Goal: Information Seeking & Learning: Learn about a topic

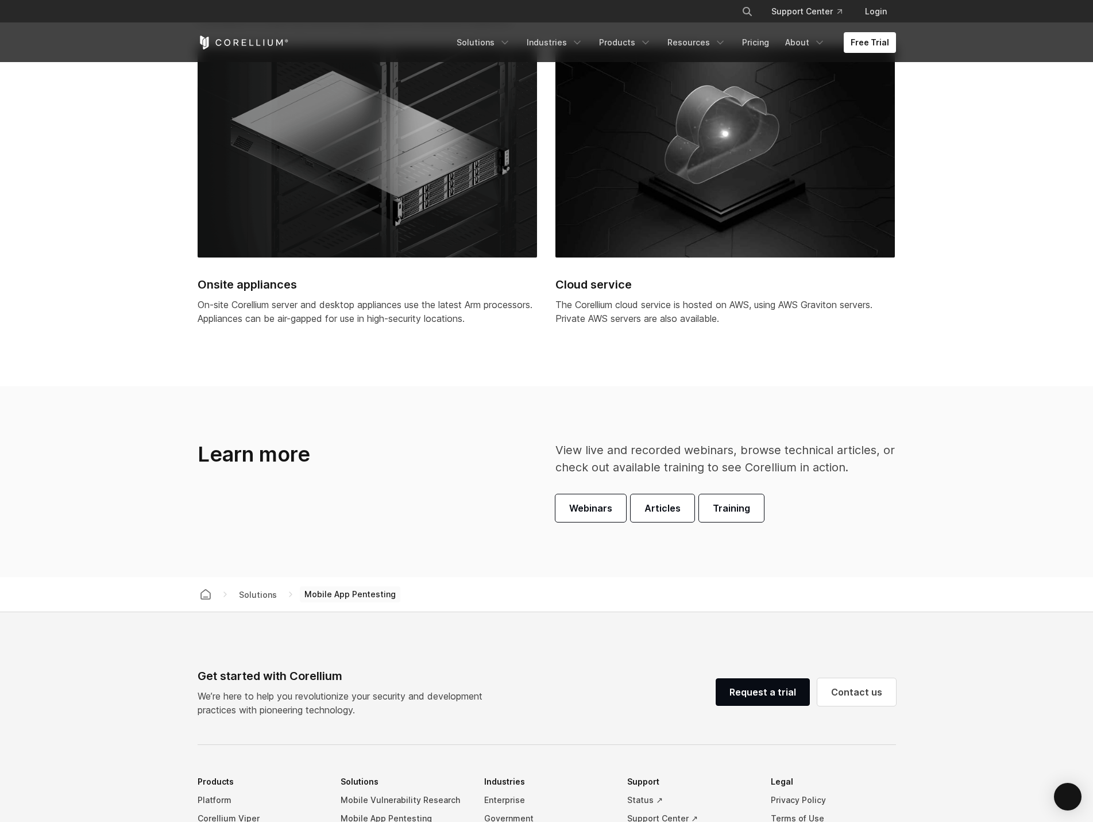
scroll to position [3618, 0]
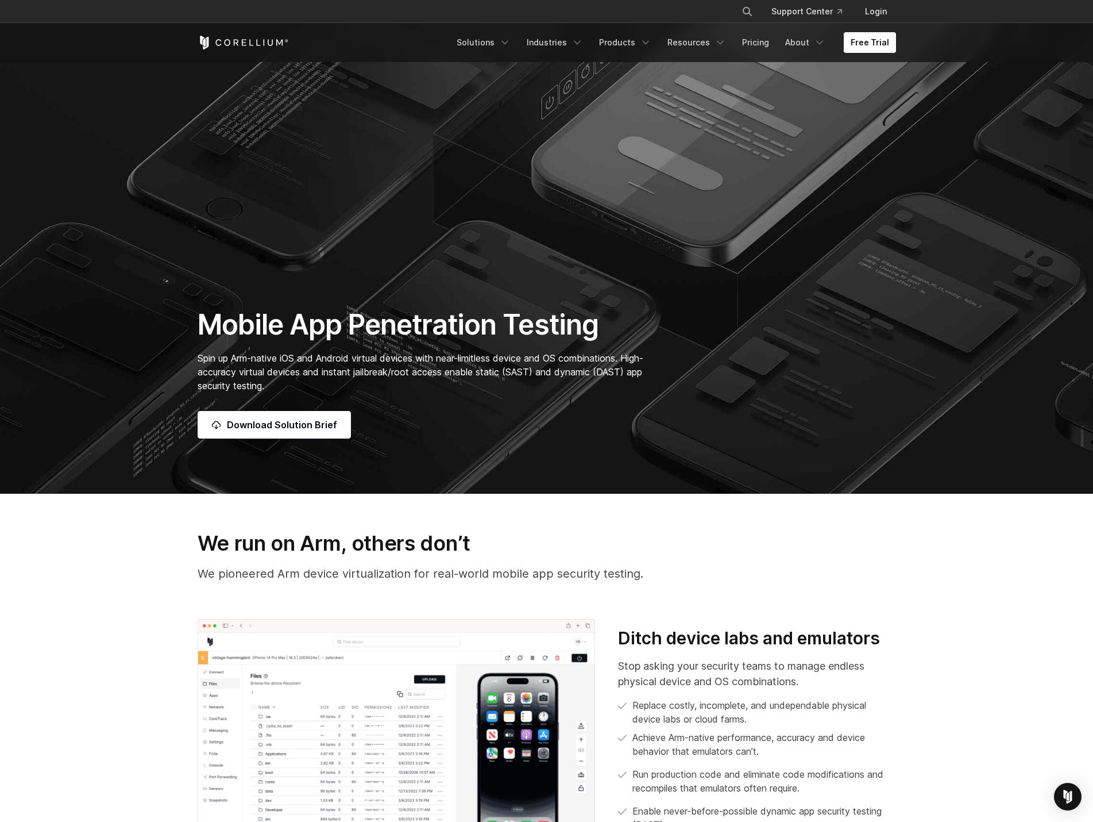
scroll to position [0, 0]
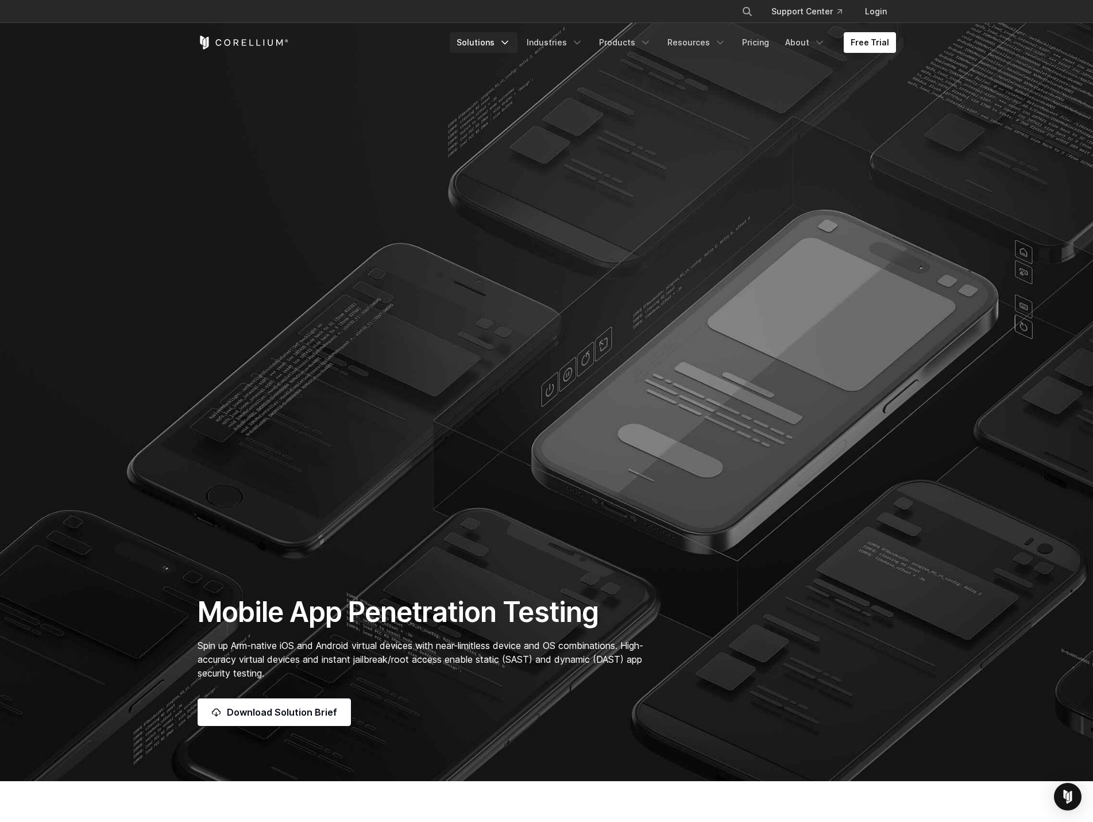
click at [503, 44] on link "Solutions" at bounding box center [484, 42] width 68 height 21
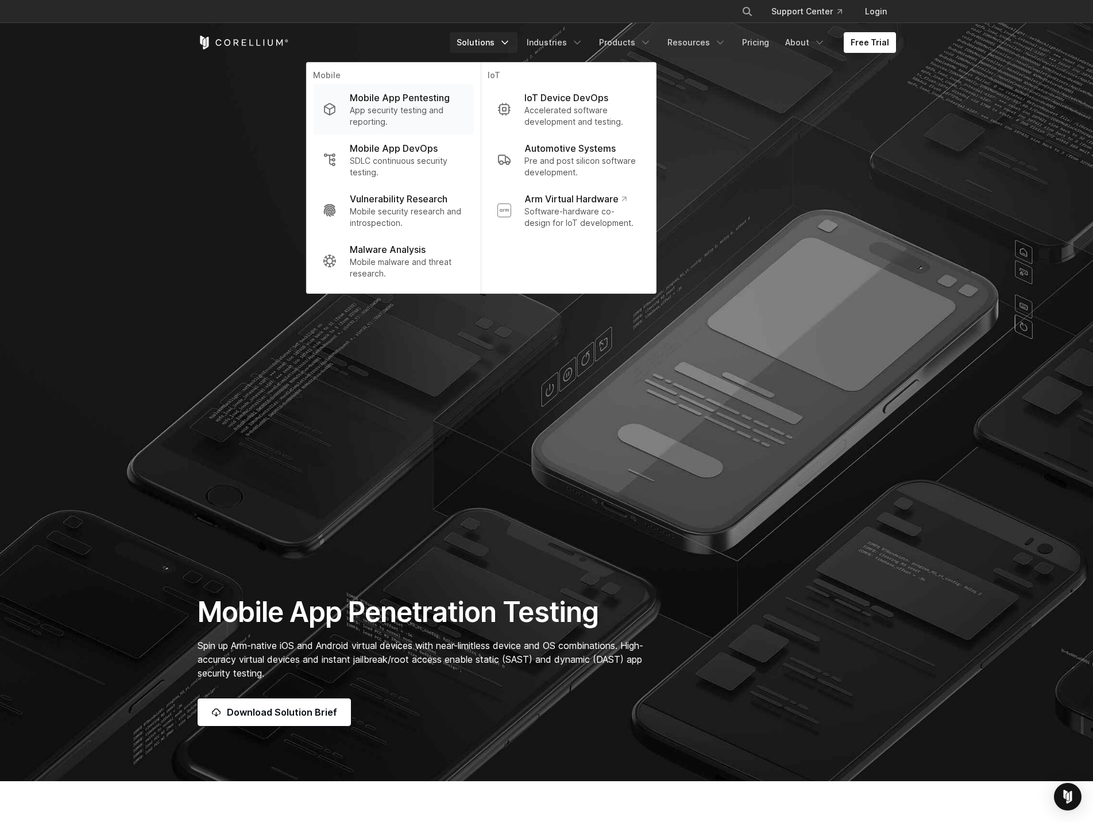
click at [398, 112] on p "App security testing and reporting." at bounding box center [407, 116] width 114 height 23
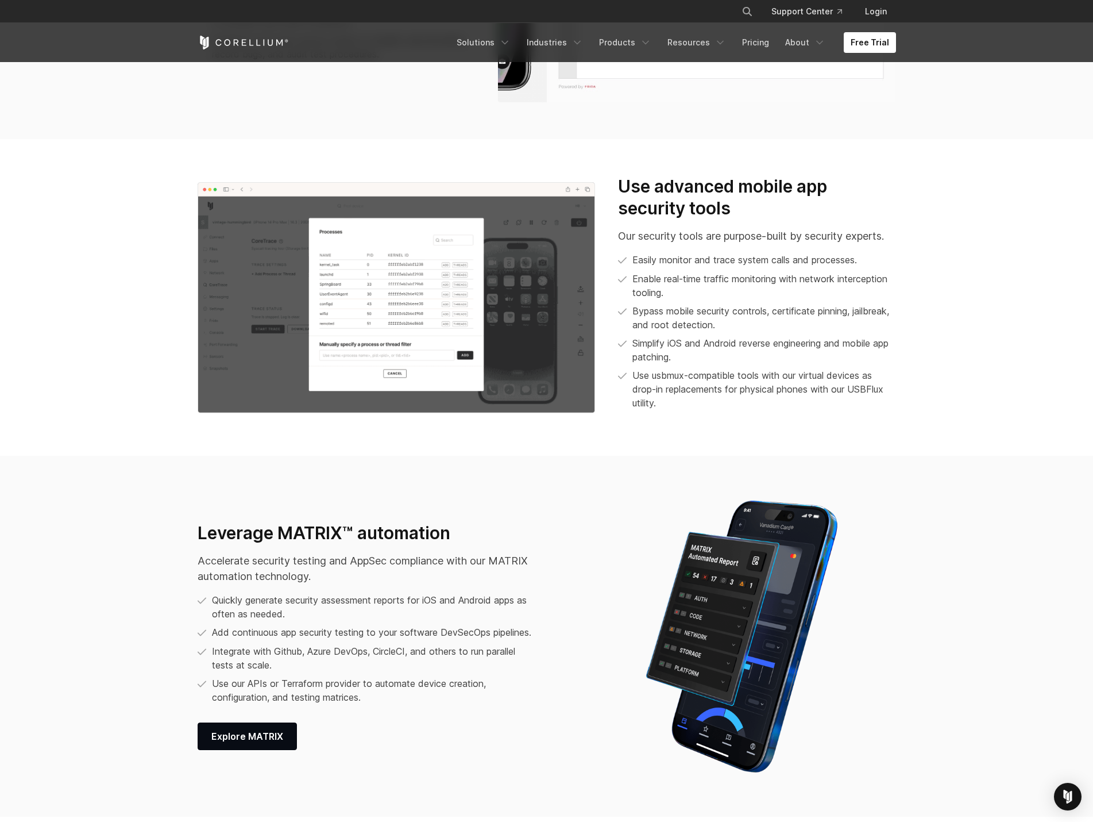
scroll to position [1379, 0]
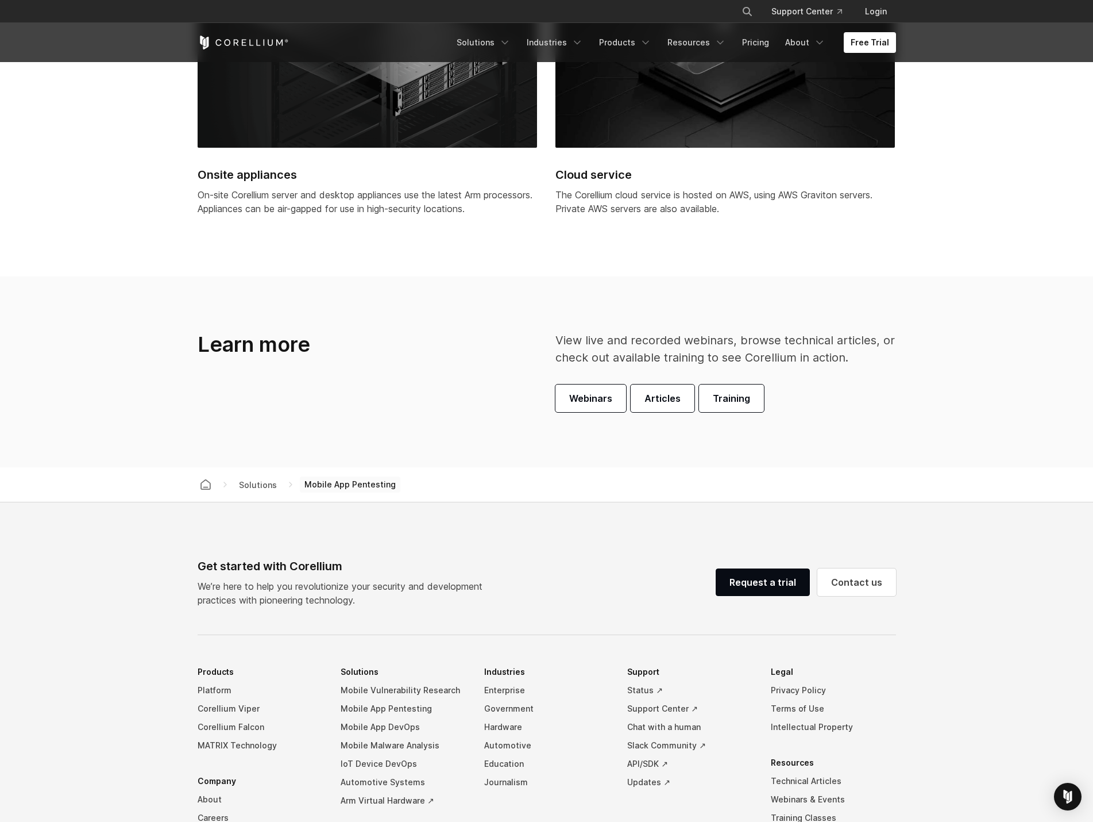
scroll to position [3273, 0]
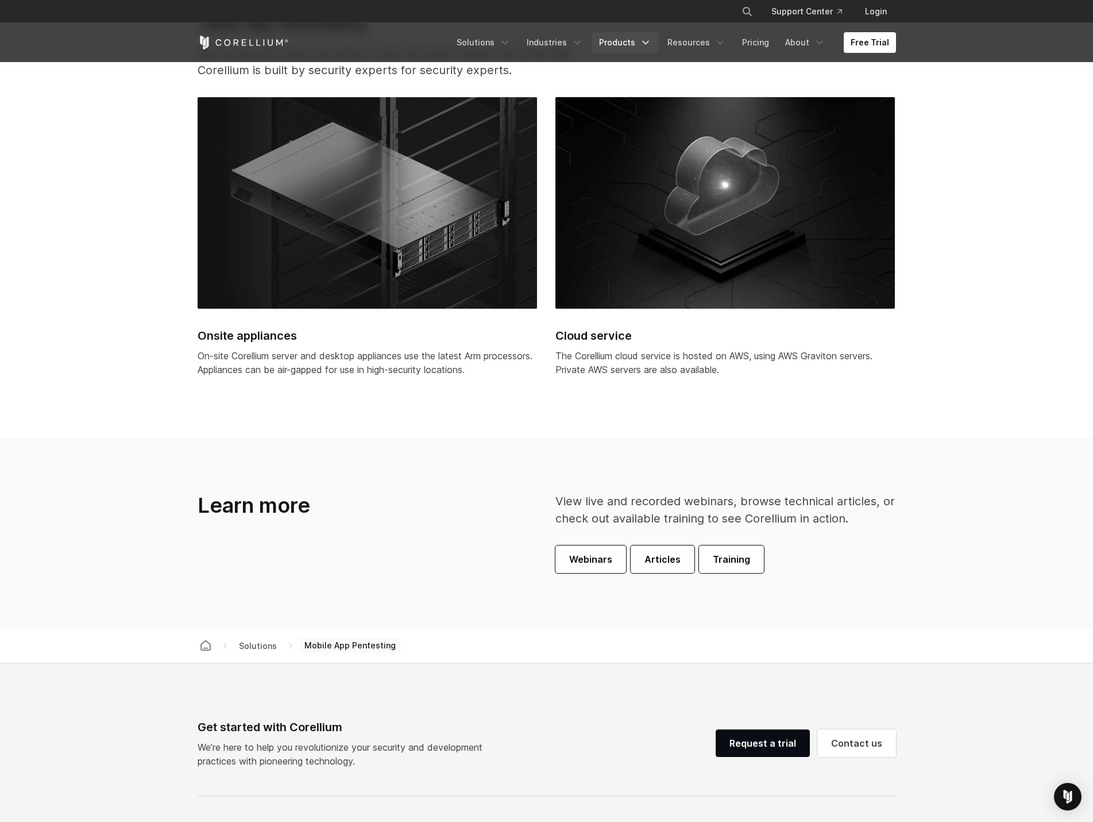
click at [625, 41] on link "Products" at bounding box center [625, 42] width 66 height 21
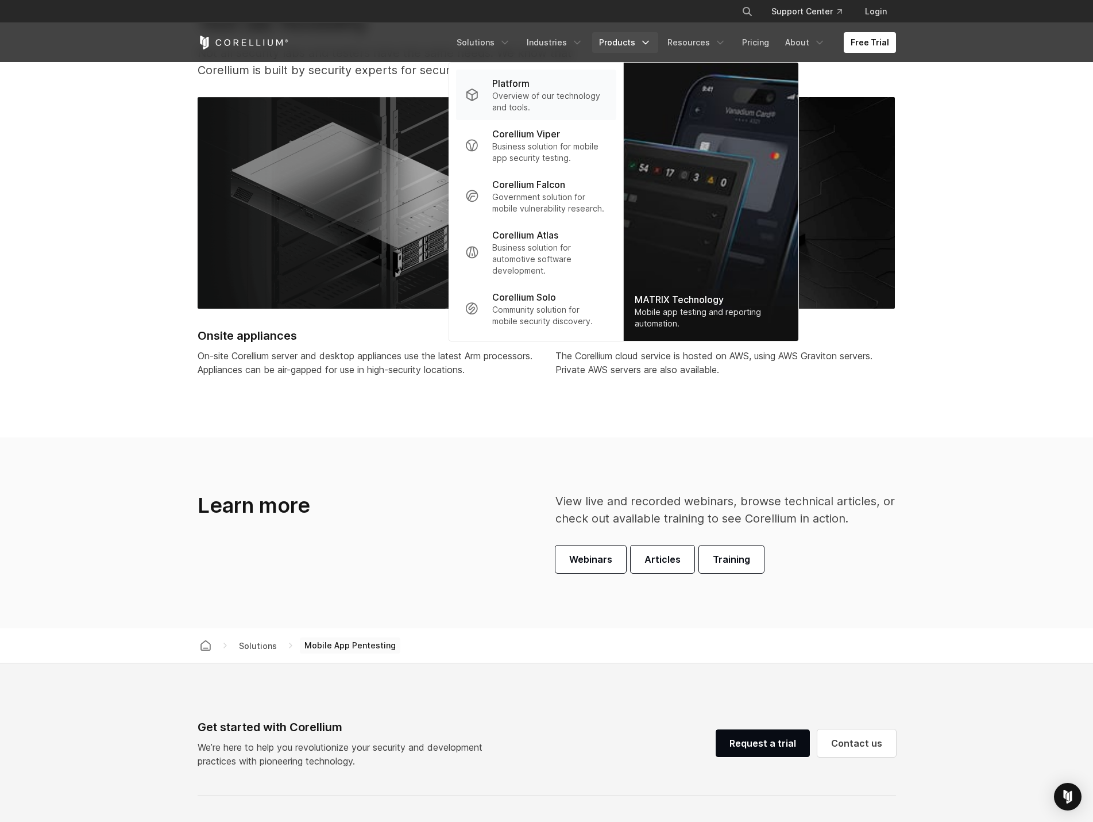
click at [519, 105] on p "Overview of our technology and tools." at bounding box center [549, 101] width 114 height 23
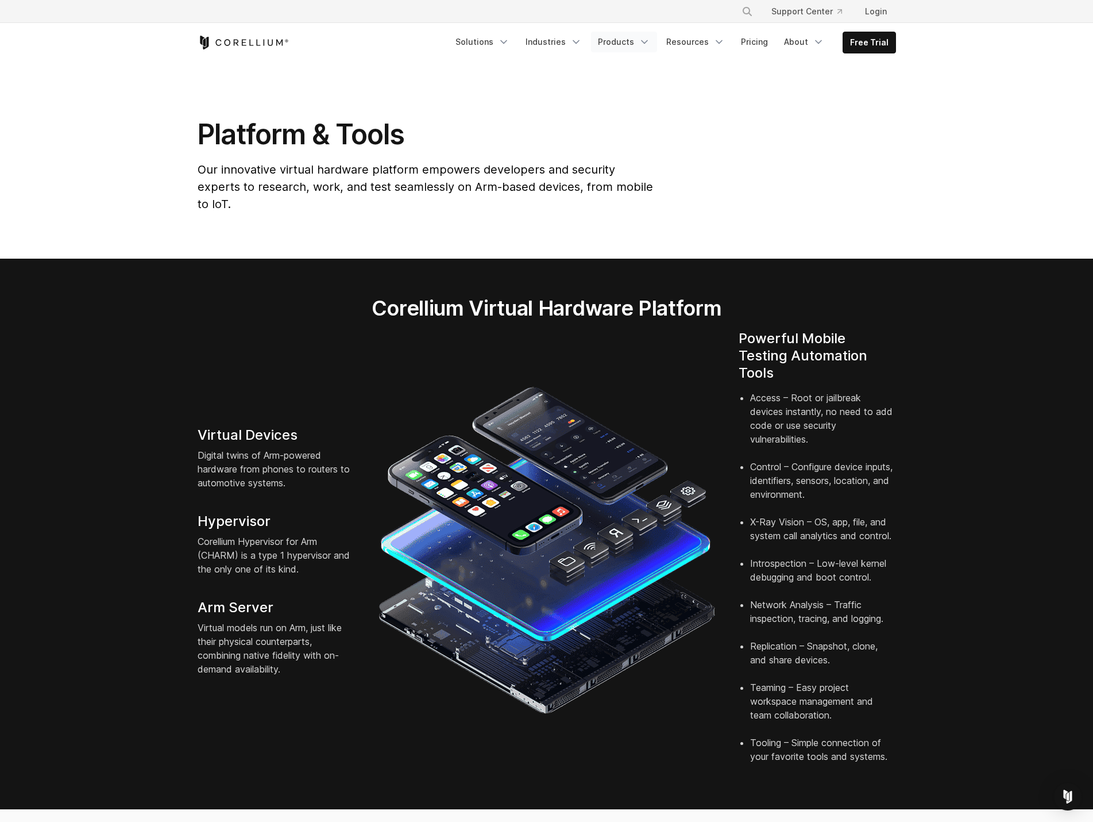
click at [635, 41] on link "Products" at bounding box center [624, 42] width 66 height 21
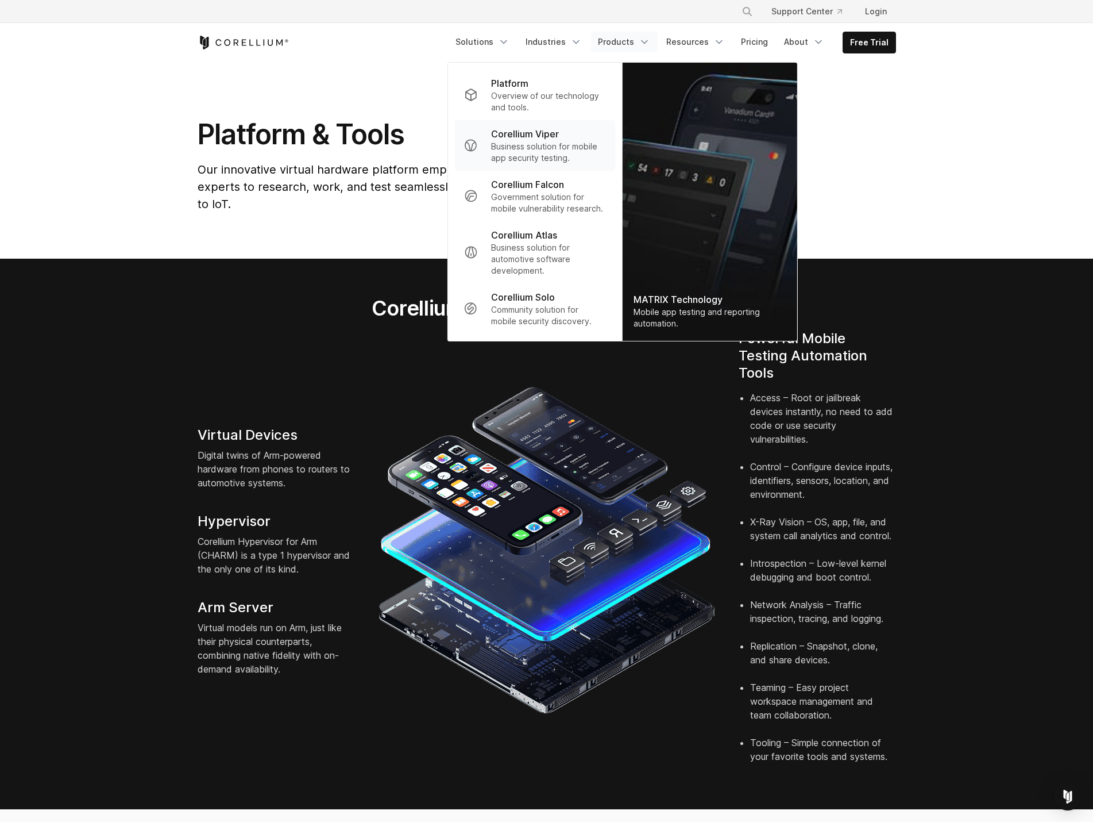
click at [557, 155] on p "Business solution for mobile app security testing." at bounding box center [548, 152] width 114 height 23
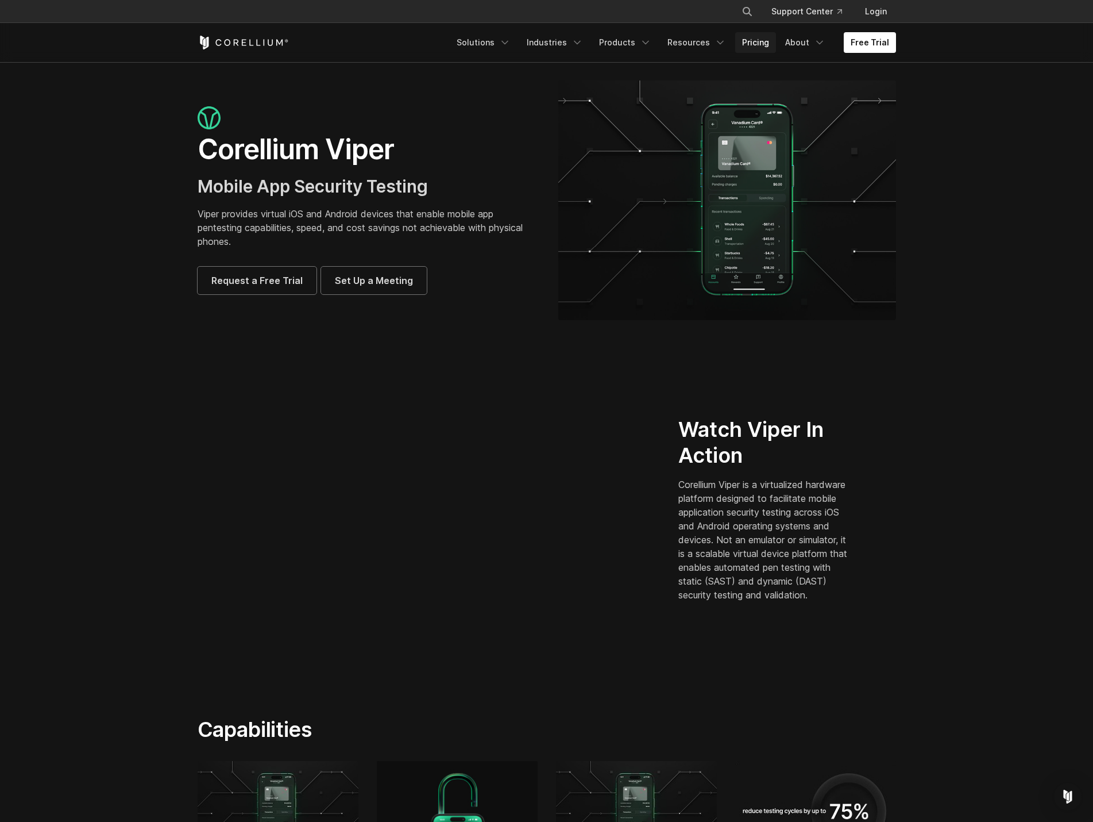
click at [749, 43] on link "Pricing" at bounding box center [755, 42] width 41 height 21
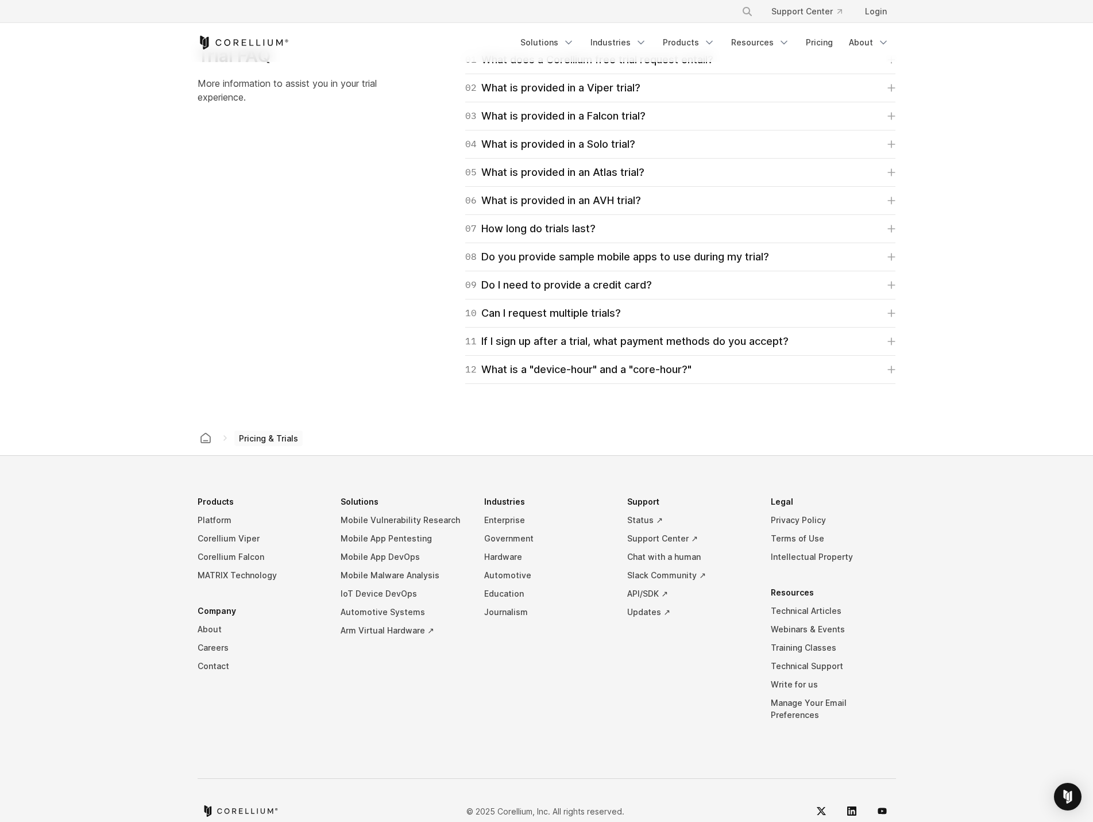
scroll to position [1698, 0]
